Goal: Information Seeking & Learning: Understand process/instructions

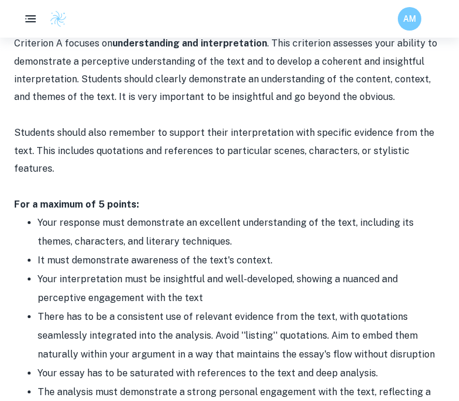
scroll to position [744, 0]
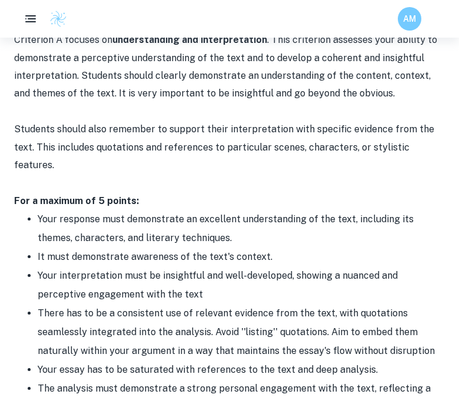
drag, startPoint x: 29, startPoint y: 177, endPoint x: 321, endPoint y: 338, distance: 333.3
click at [321, 338] on ul "Your response must demonstrate an excellent understanding of the text, includin…" at bounding box center [229, 313] width 431 height 207
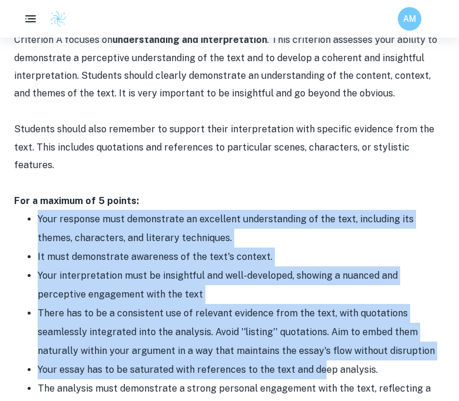
scroll to position [333, 0]
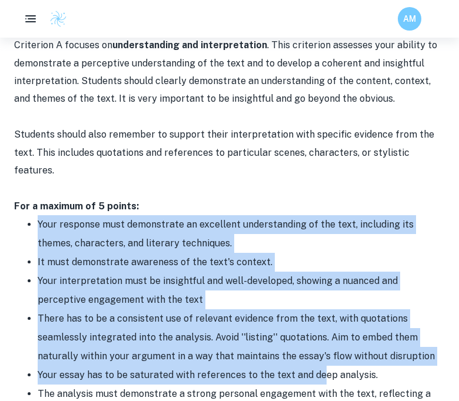
click at [303, 310] on li "There has to be a consistent use of relevant evidence from the text, with quota…" at bounding box center [241, 338] width 407 height 57
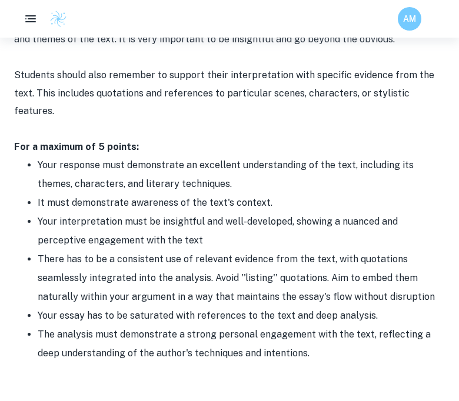
scroll to position [803, 0]
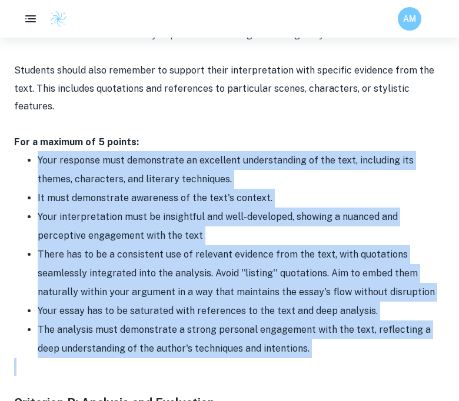
drag, startPoint x: 366, startPoint y: 328, endPoint x: 40, endPoint y: 122, distance: 385.2
copy div "Your response must demonstrate an excellent understanding of the text, includin…"
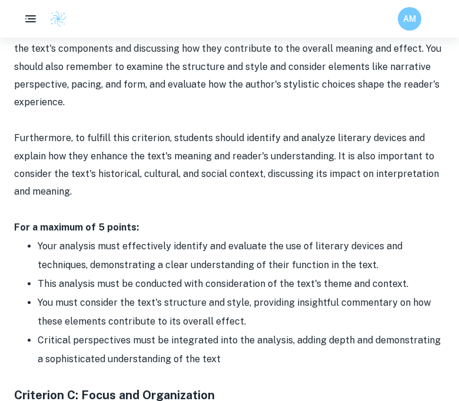
scroll to position [1209, 0]
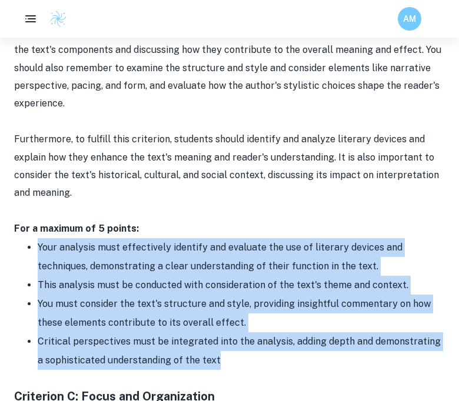
drag, startPoint x: 215, startPoint y: 326, endPoint x: 16, endPoint y: 210, distance: 230.3
click at [16, 238] on ul "Your analysis must effectively identify and evaluate the use of literary device…" at bounding box center [229, 304] width 431 height 132
copy ul "Your analysis must effectively identify and evaluate the use of literary device…"
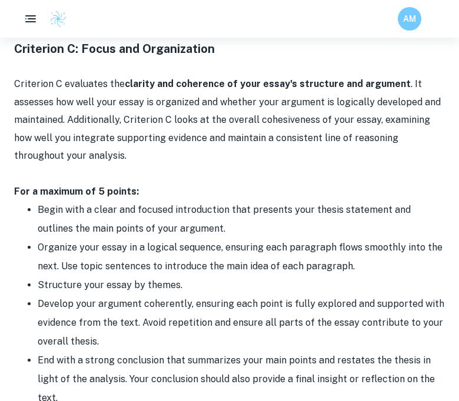
scroll to position [1601, 0]
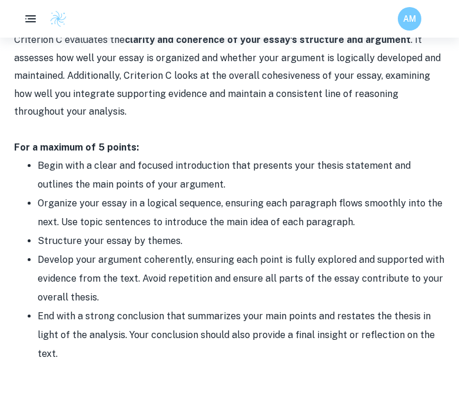
drag, startPoint x: 93, startPoint y: 320, endPoint x: 38, endPoint y: 129, distance: 198.6
click at [38, 157] on ul "Begin with a clear and focused introduction that presents your thesis statement…" at bounding box center [229, 260] width 431 height 207
copy ul "Begin with a clear and focused introduction that presents your thesis statement…"
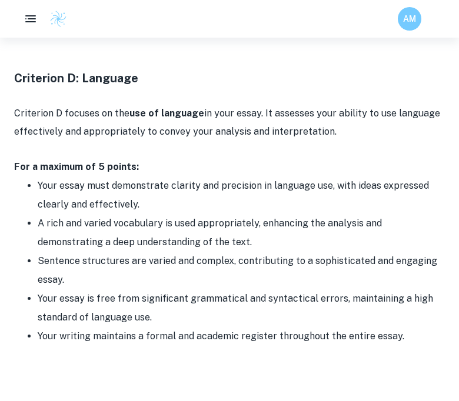
scroll to position [1928, 0]
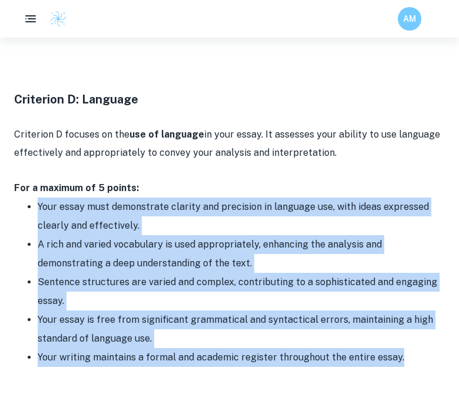
drag, startPoint x: 418, startPoint y: 323, endPoint x: 36, endPoint y: 173, distance: 409.9
click at [36, 198] on ul "Your essay must demonstrate clarity and precision in language use, with ideas e…" at bounding box center [229, 283] width 431 height 170
copy ul "Your essay must demonstrate clarity and precision in language use, with ideas e…"
